Goal: Task Accomplishment & Management: Manage account settings

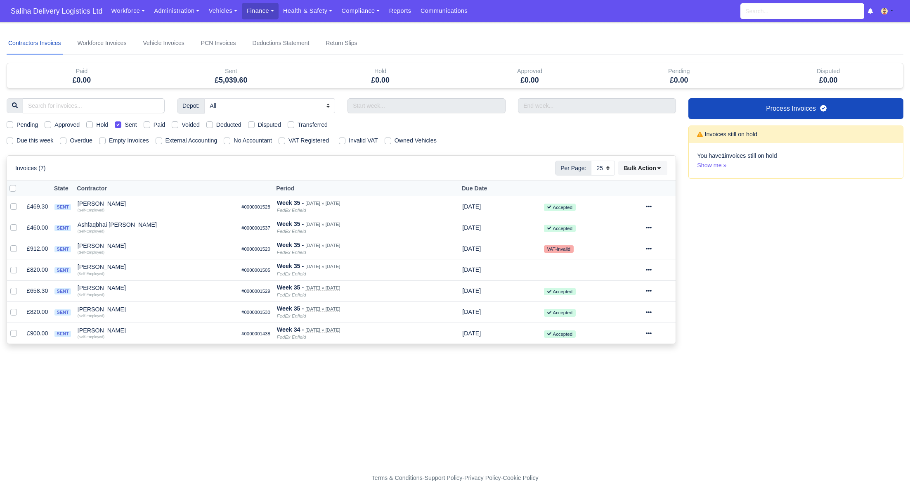
select select "25"
click at [65, 12] on span "Saliha Delivery Logistics Ltd" at bounding box center [57, 11] width 100 height 17
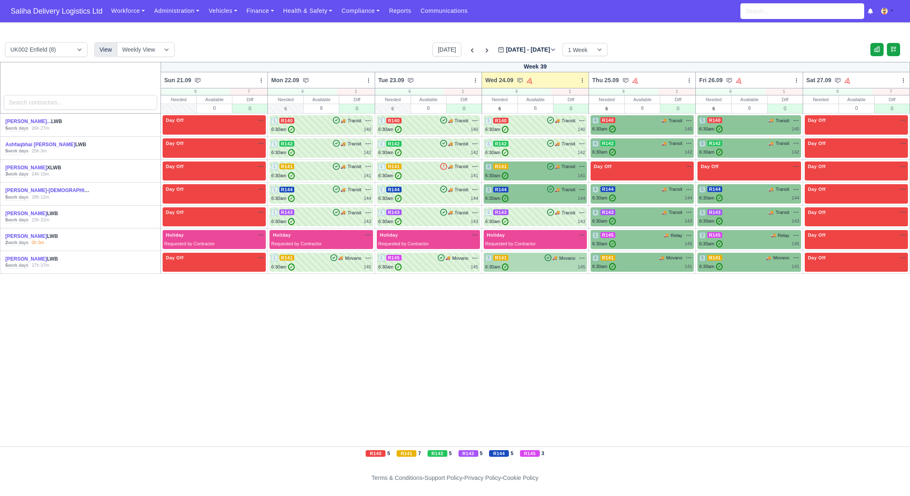
click at [528, 265] on div "6:30am ✓ 145" at bounding box center [535, 266] width 100 height 7
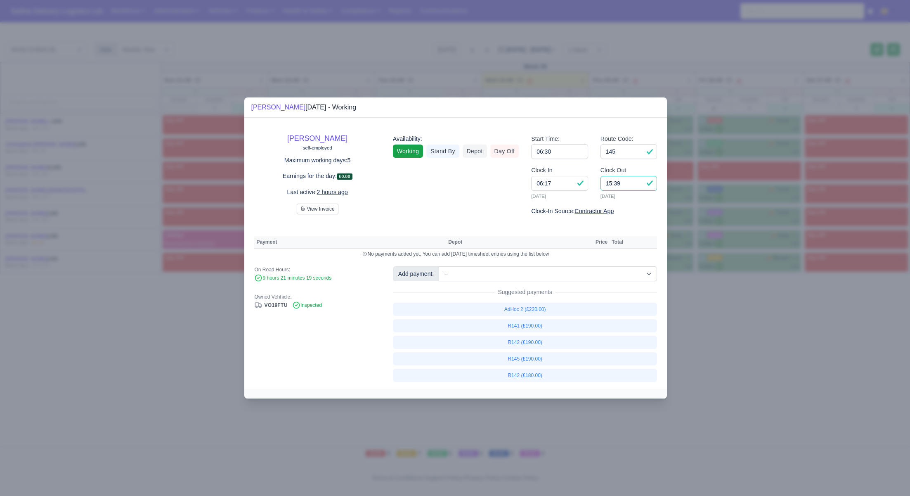
click at [630, 188] on input "15:39" at bounding box center [629, 183] width 57 height 15
type input "15:15"
click at [530, 361] on link "R145 (£190.00)" at bounding box center [525, 358] width 265 height 13
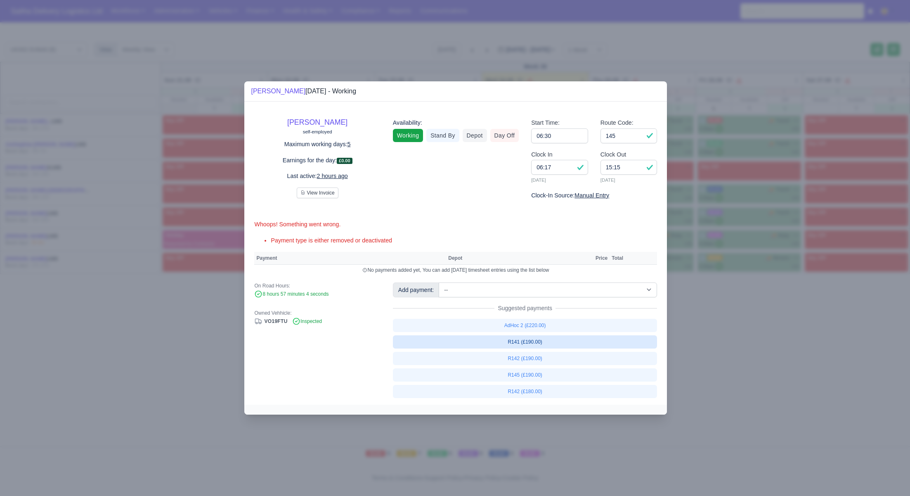
select select "1"
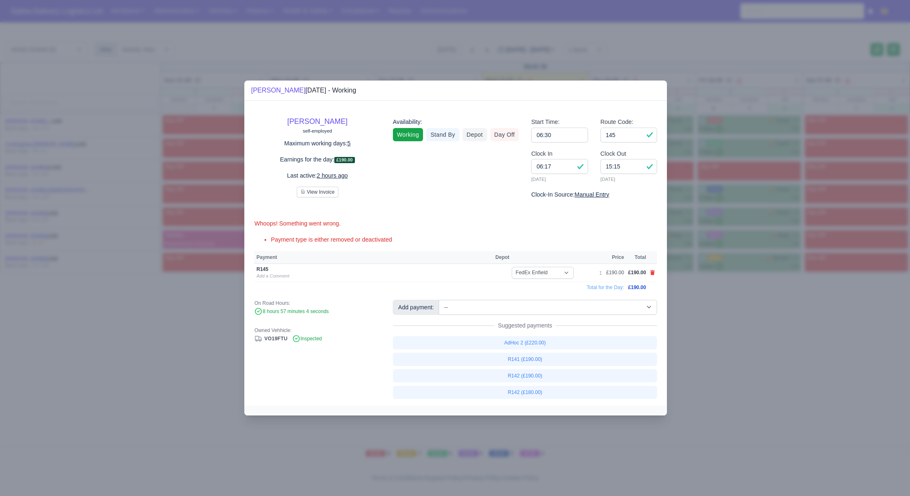
click at [747, 361] on div at bounding box center [455, 248] width 910 height 496
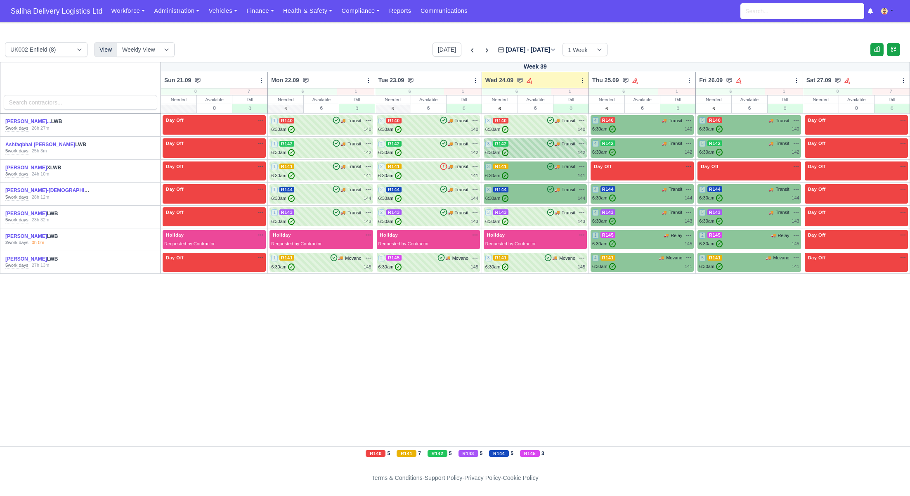
click at [526, 154] on div "6:30am ✓ 142" at bounding box center [535, 152] width 100 height 7
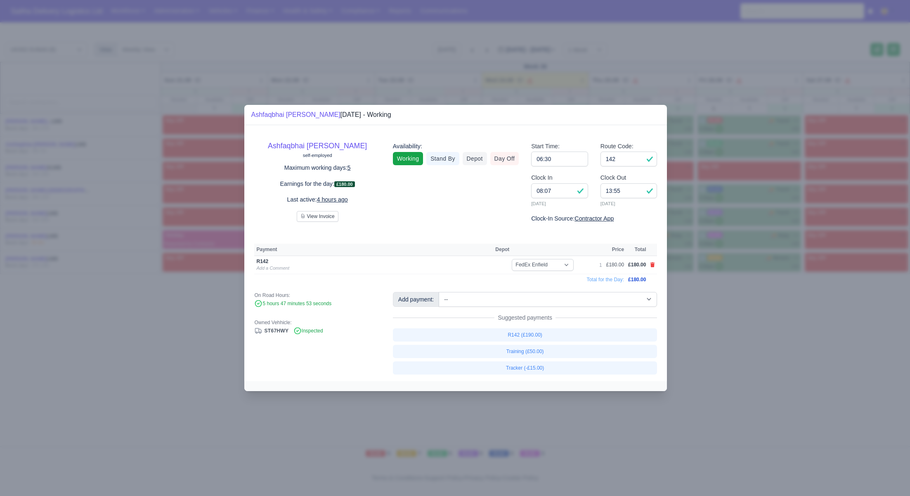
drag, startPoint x: 776, startPoint y: 395, endPoint x: 419, endPoint y: 147, distance: 435.1
click at [776, 395] on div at bounding box center [455, 248] width 910 height 496
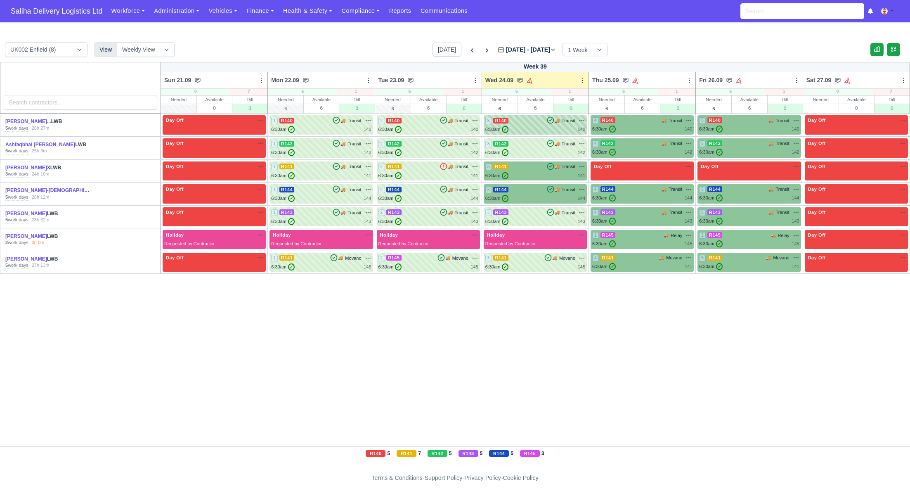
click at [516, 124] on div "3 R140 🚚 Transit" at bounding box center [535, 125] width 100 height 16
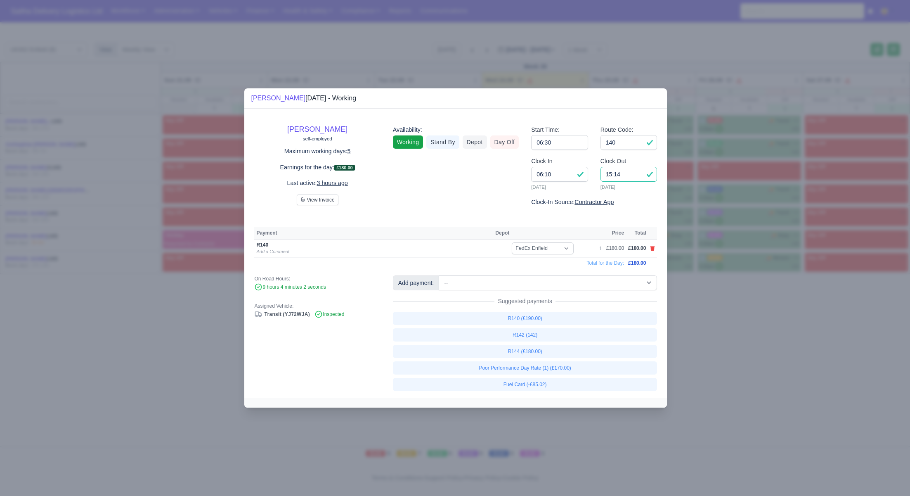
click at [632, 177] on input "15:14" at bounding box center [629, 174] width 57 height 15
type input "15:00"
drag, startPoint x: 718, startPoint y: 336, endPoint x: 549, endPoint y: 213, distance: 209.8
click at [713, 334] on div at bounding box center [455, 248] width 910 height 496
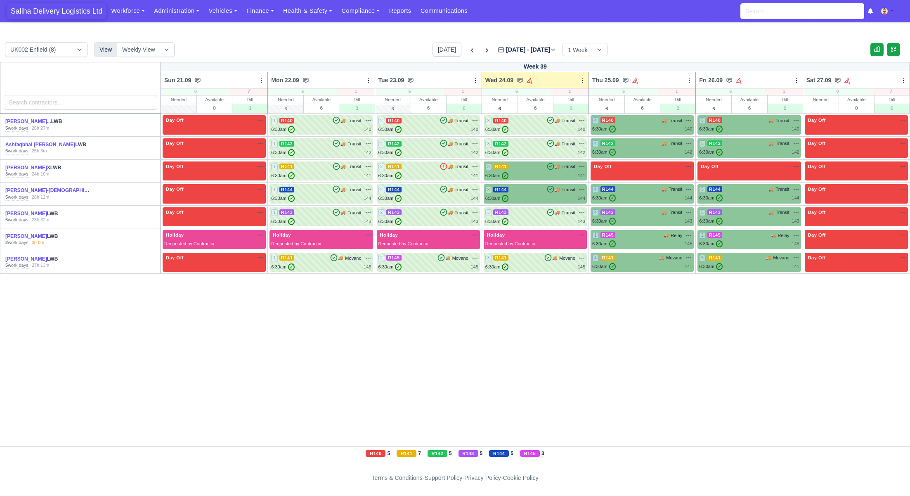
click at [40, 9] on span "Saliha Delivery Logistics Ltd" at bounding box center [57, 11] width 100 height 17
click at [514, 175] on div "6:30am ✓ 141" at bounding box center [535, 175] width 100 height 7
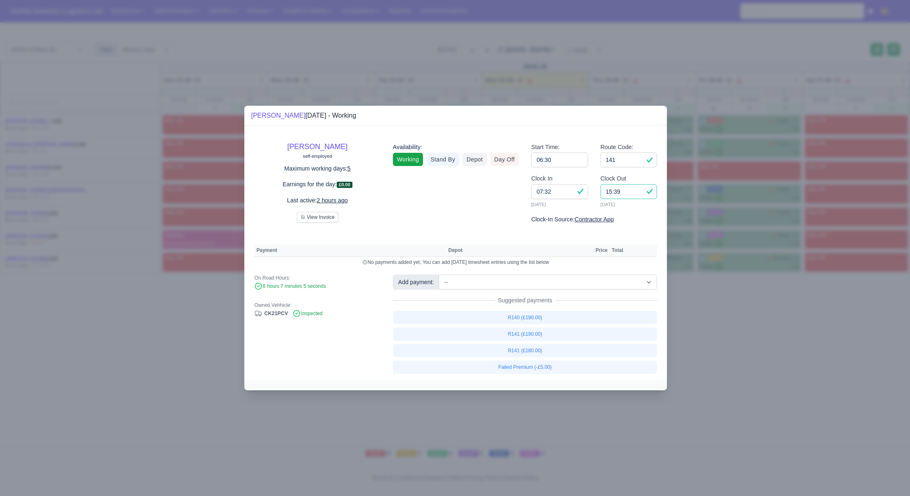
click at [629, 194] on input "15:39" at bounding box center [629, 191] width 57 height 15
type input "1"
type input "14:45"
click at [518, 331] on link "R141 (£190.00)" at bounding box center [525, 333] width 265 height 13
select select "1"
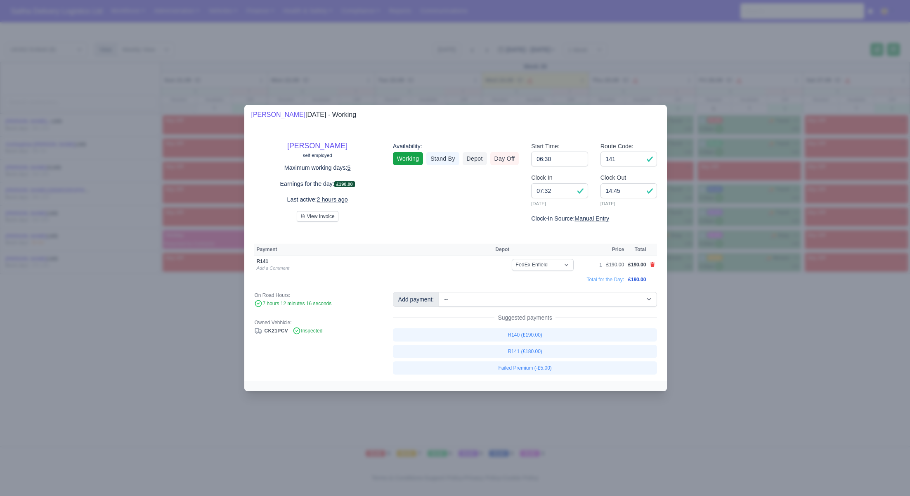
drag, startPoint x: 737, startPoint y: 335, endPoint x: 708, endPoint y: 319, distance: 32.5
click at [735, 334] on div at bounding box center [455, 248] width 910 height 496
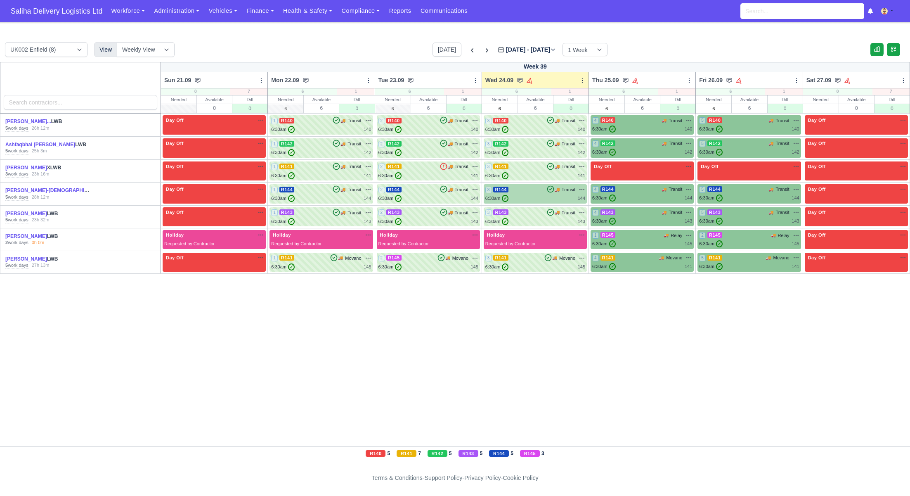
click at [528, 199] on div "6:30am ✓ 144" at bounding box center [535, 198] width 100 height 7
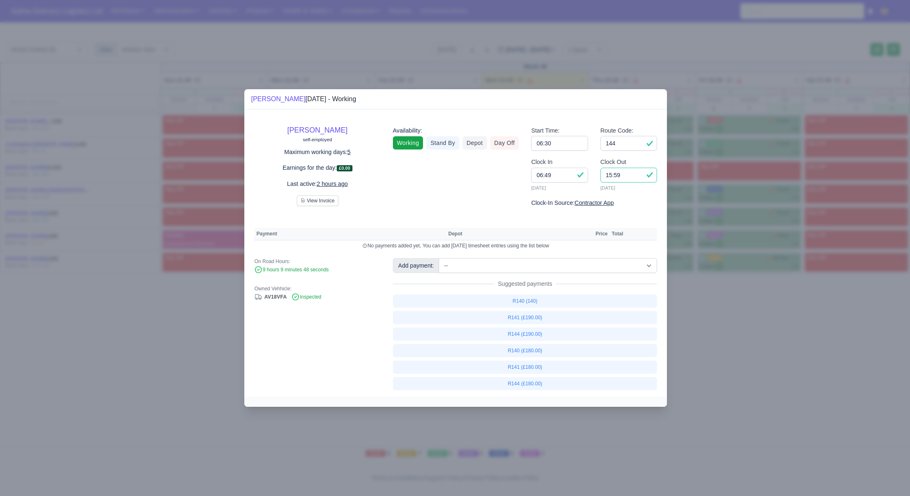
drag, startPoint x: 636, startPoint y: 172, endPoint x: 583, endPoint y: 173, distance: 52.9
click at [583, 173] on div "Clock In 06:49 24/09/2025 Clock Out 15:59 24/09/2025" at bounding box center [594, 177] width 138 height 41
click at [625, 175] on input "15:59" at bounding box center [629, 175] width 57 height 15
type input "1"
type input "14:30"
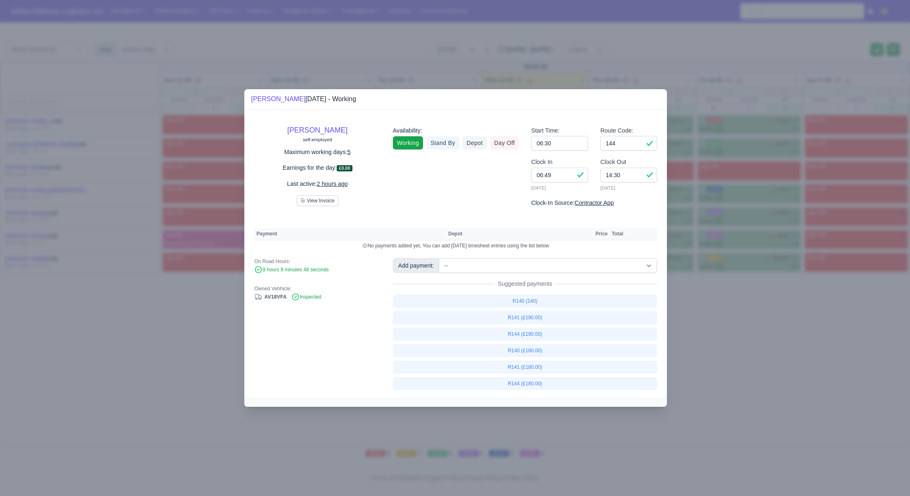
click at [104, 344] on div at bounding box center [455, 248] width 910 height 496
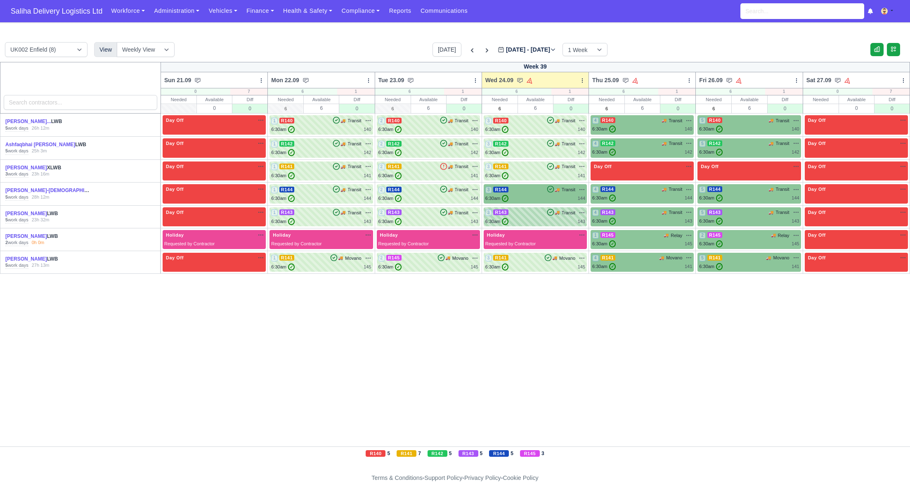
click at [556, 219] on div "6:30am ✓ 143" at bounding box center [535, 221] width 100 height 7
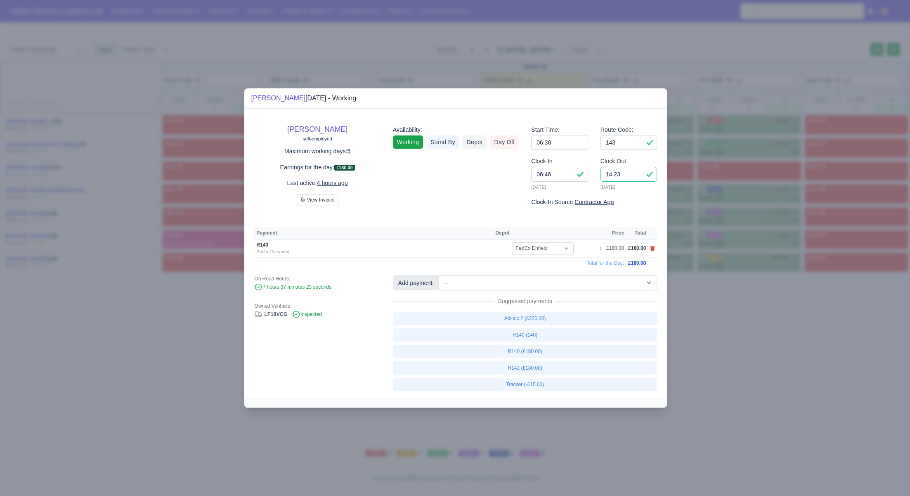
click at [627, 179] on input "14:23" at bounding box center [629, 174] width 57 height 15
type input "14:25"
click at [705, 358] on div at bounding box center [455, 248] width 910 height 496
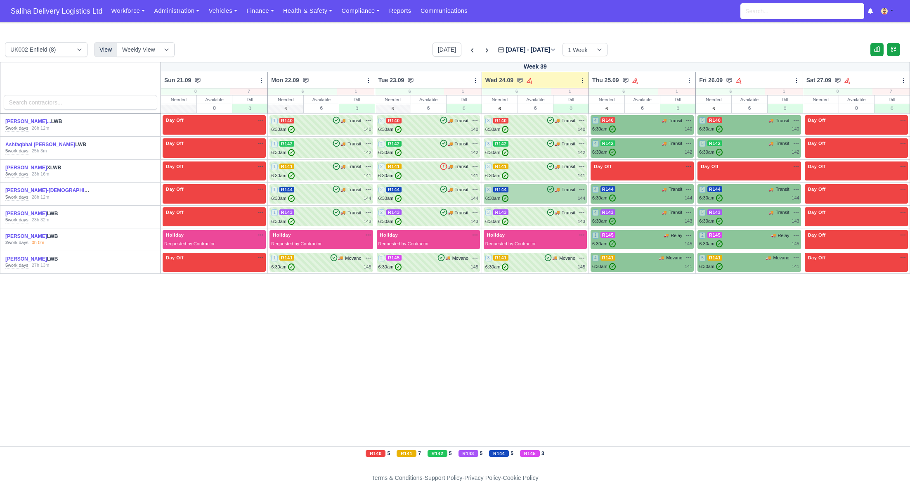
click at [528, 194] on div "3 R144 🚚 Transit" at bounding box center [535, 194] width 100 height 16
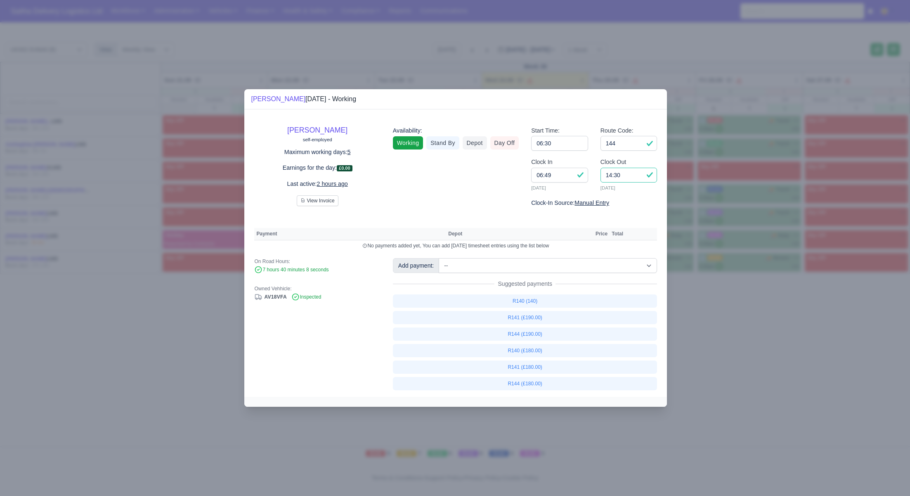
drag, startPoint x: 625, startPoint y: 175, endPoint x: 588, endPoint y: 177, distance: 36.3
click at [588, 177] on div "Clock In 06:49 24/09/2025 Clock Out 14:30 24/09/2025" at bounding box center [594, 177] width 138 height 41
type input "15:20"
click at [536, 383] on link "R144 (£180.00)" at bounding box center [525, 383] width 265 height 13
select select "1"
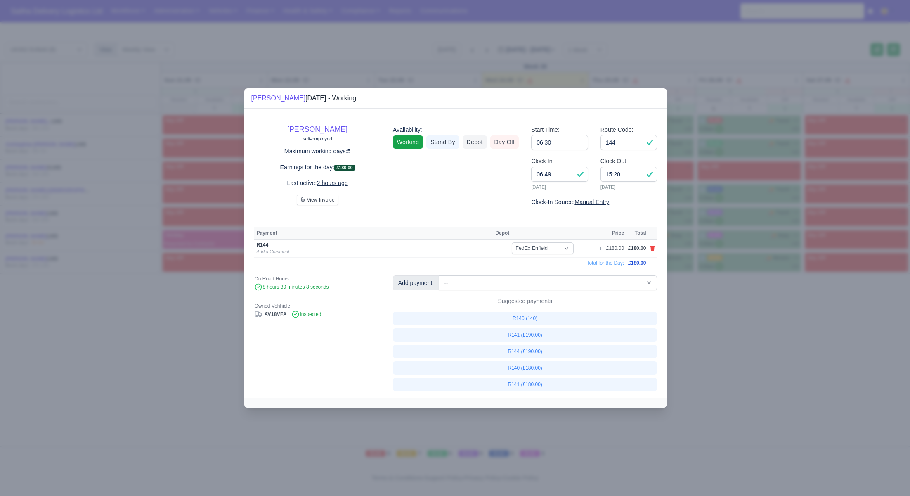
drag, startPoint x: 727, startPoint y: 352, endPoint x: 665, endPoint y: 310, distance: 74.6
click at [726, 352] on div at bounding box center [455, 248] width 910 height 496
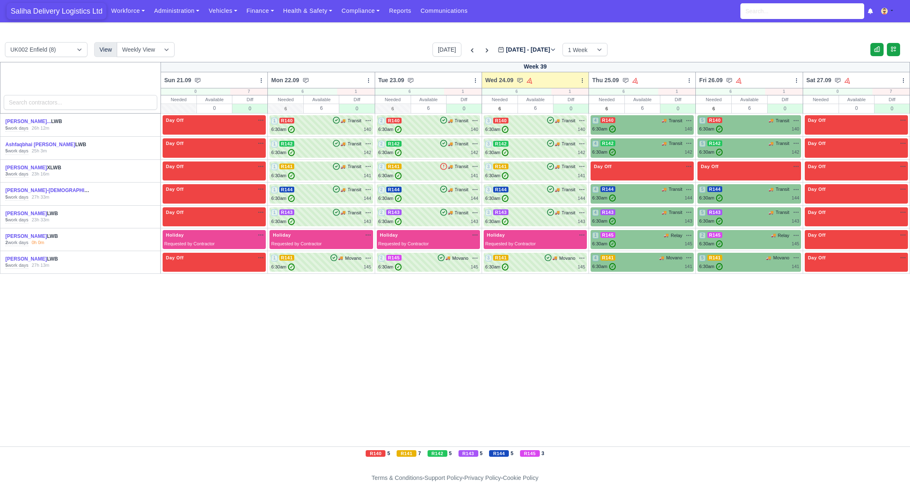
click at [76, 9] on span "Saliha Delivery Logistics Ltd" at bounding box center [57, 11] width 100 height 17
click at [54, 12] on span "Saliha Delivery Logistics Ltd" at bounding box center [57, 11] width 100 height 17
click at [64, 7] on span "Saliha Delivery Logistics Ltd" at bounding box center [57, 11] width 100 height 17
click at [483, 50] on icon at bounding box center [487, 50] width 8 height 8
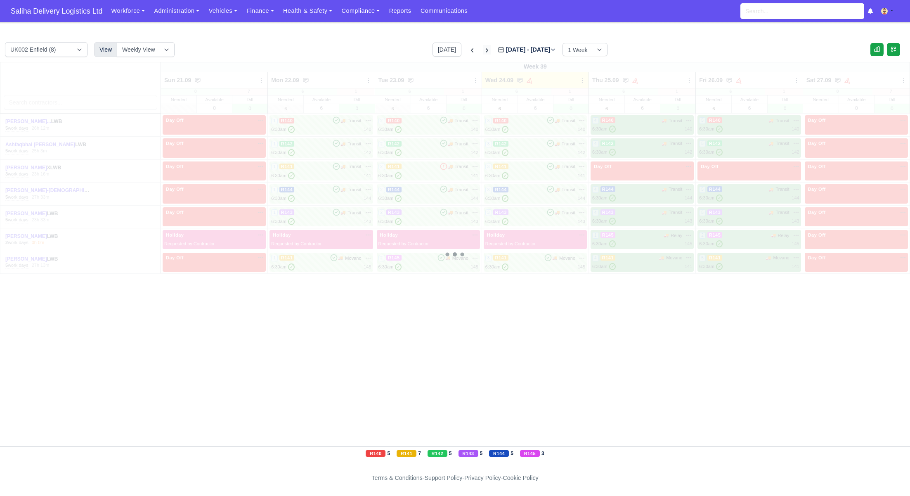
type input "[DATE]"
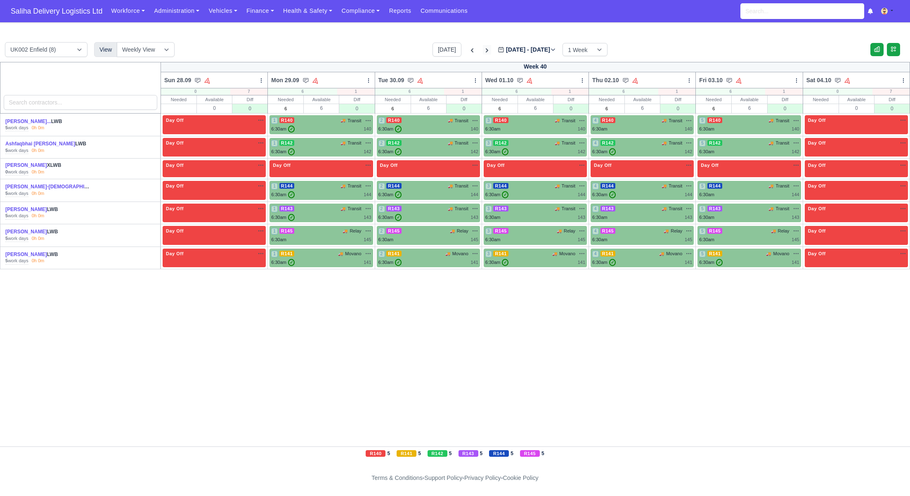
click at [483, 50] on icon at bounding box center [487, 50] width 8 height 8
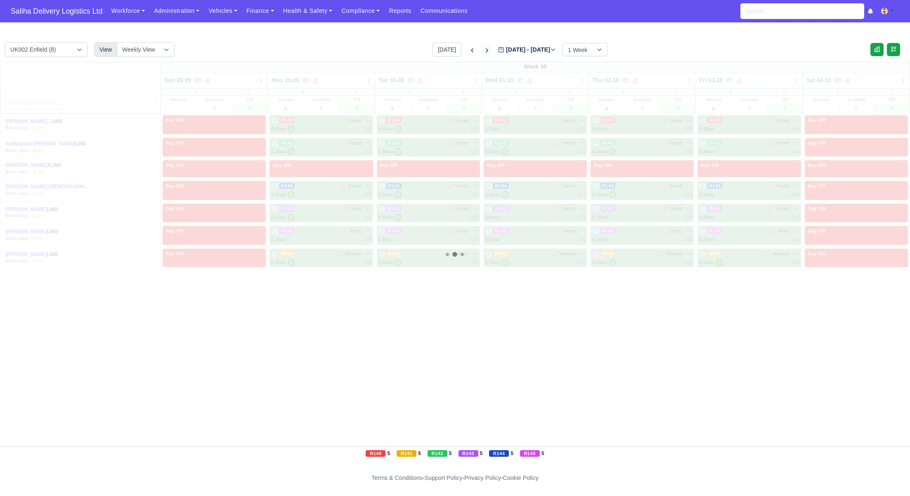
type input "[DATE]"
